Goal: Transaction & Acquisition: Purchase product/service

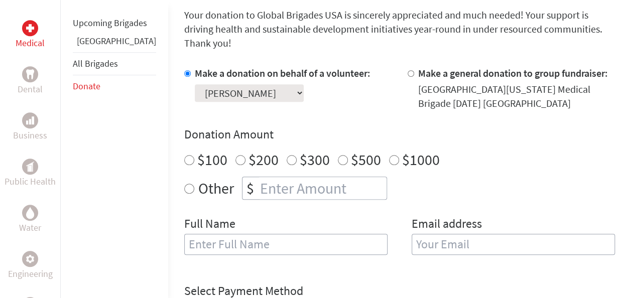
scroll to position [281, 0]
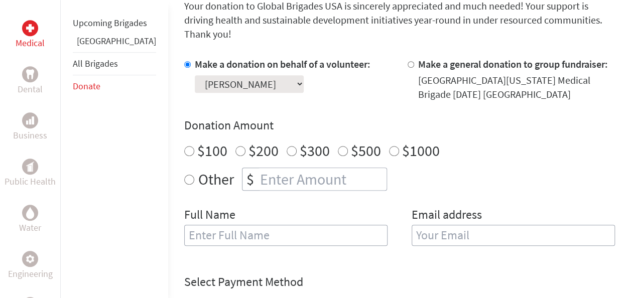
click at [222, 227] on input "text" at bounding box center [285, 235] width 203 height 21
click at [220, 225] on input "Mahesh" at bounding box center [285, 235] width 203 height 21
type input "[PERSON_NAME]"
click at [418, 225] on input "email" at bounding box center [513, 235] width 203 height 21
type input "[EMAIL_ADDRESS][DOMAIN_NAME]"
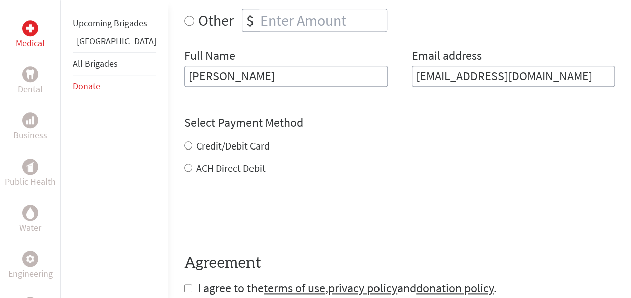
scroll to position [442, 0]
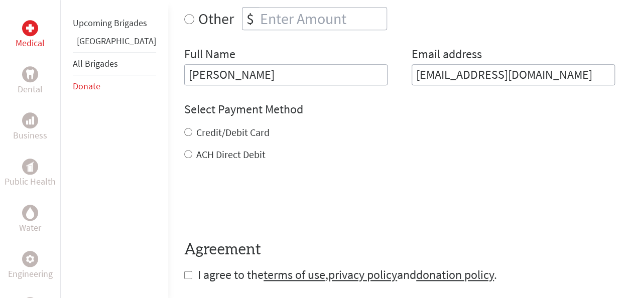
click at [184, 128] on div "Credit/Debit Card ACH Direct Debit" at bounding box center [399, 144] width 431 height 36
click at [184, 128] on input "Credit/Debit Card" at bounding box center [188, 132] width 8 height 8
radio input "true"
click at [184, 271] on input "checkbox" at bounding box center [188, 275] width 8 height 8
checkbox input "true"
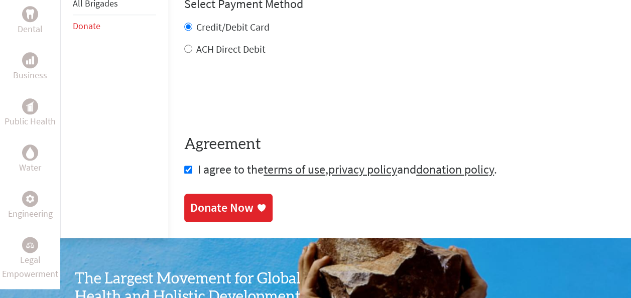
scroll to position [562, 0]
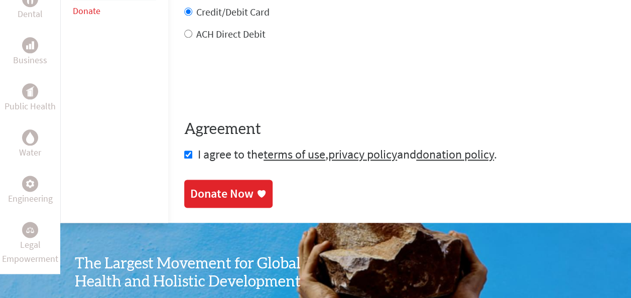
click at [210, 186] on div "Donate Now" at bounding box center [221, 194] width 63 height 16
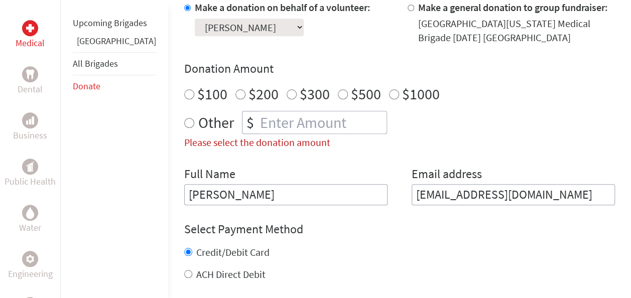
scroll to position [318, 0]
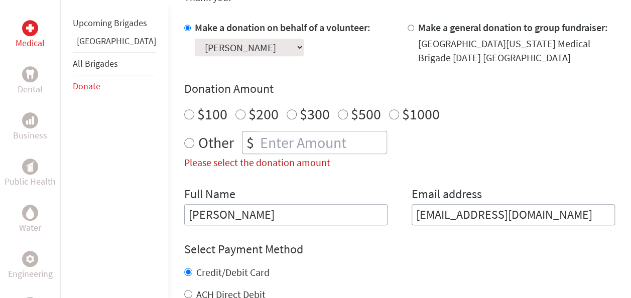
click at [184, 138] on input "Other" at bounding box center [189, 143] width 10 height 10
radio input "true"
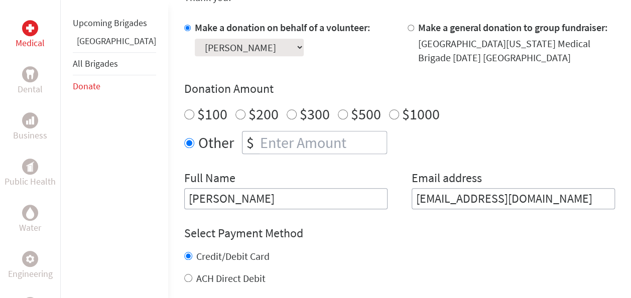
click at [276, 132] on input "number" at bounding box center [322, 143] width 129 height 22
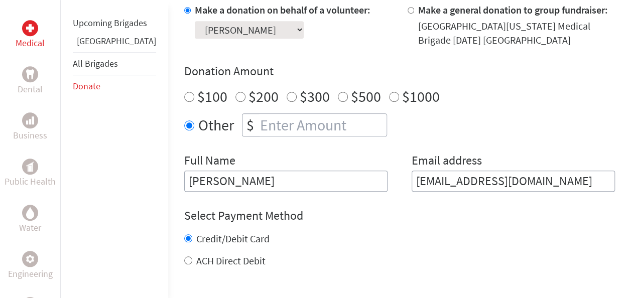
scroll to position [329, 0]
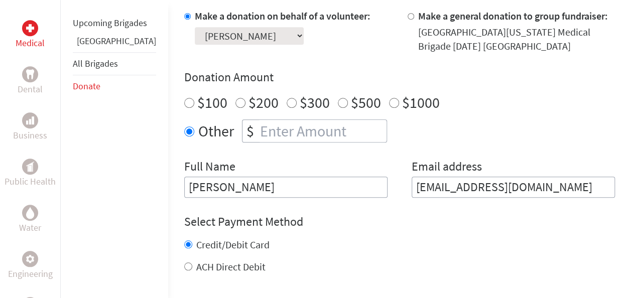
click at [271, 122] on input "number" at bounding box center [322, 131] width 129 height 22
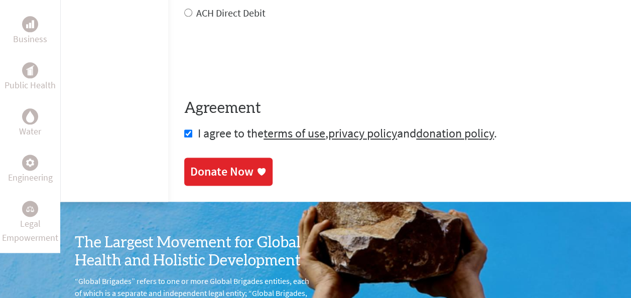
scroll to position [598, 0]
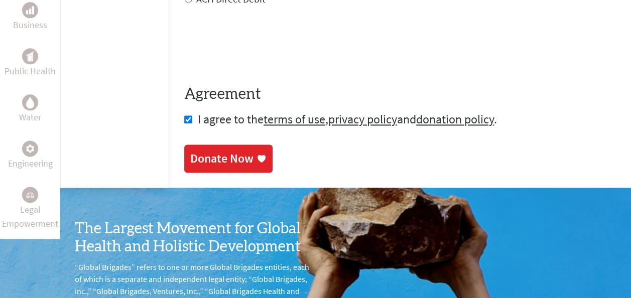
type input "1250"
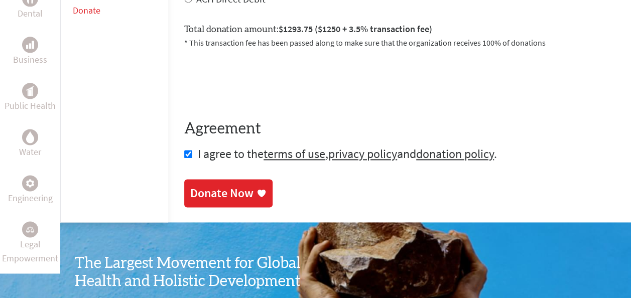
click at [199, 185] on div "Donate Now" at bounding box center [221, 193] width 63 height 16
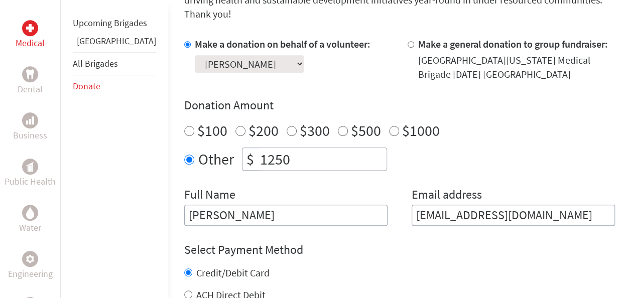
scroll to position [334, 0]
